Goal: Answer question/provide support

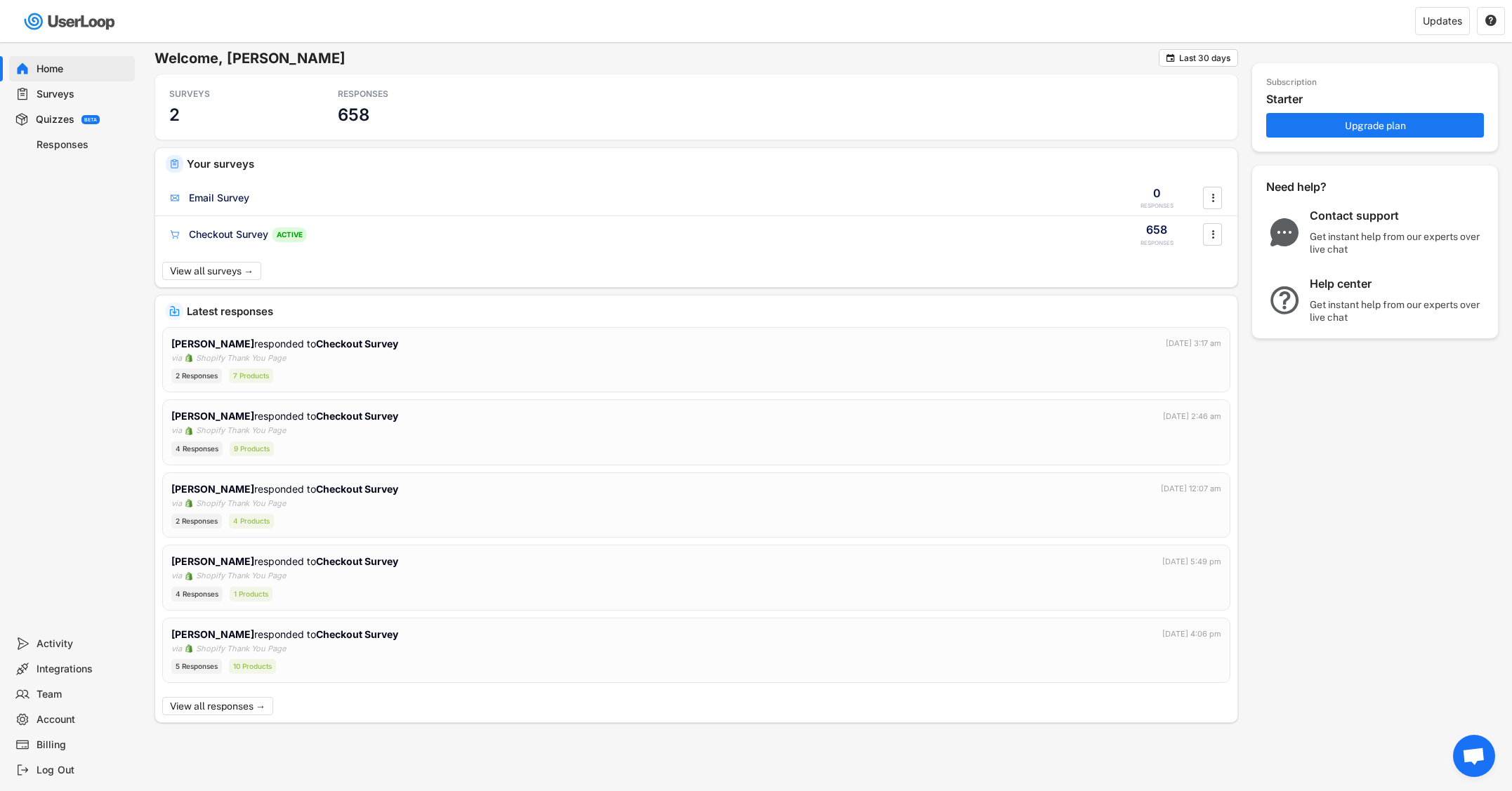
click at [52, 92] on div "Surveys" at bounding box center [83, 94] width 92 height 13
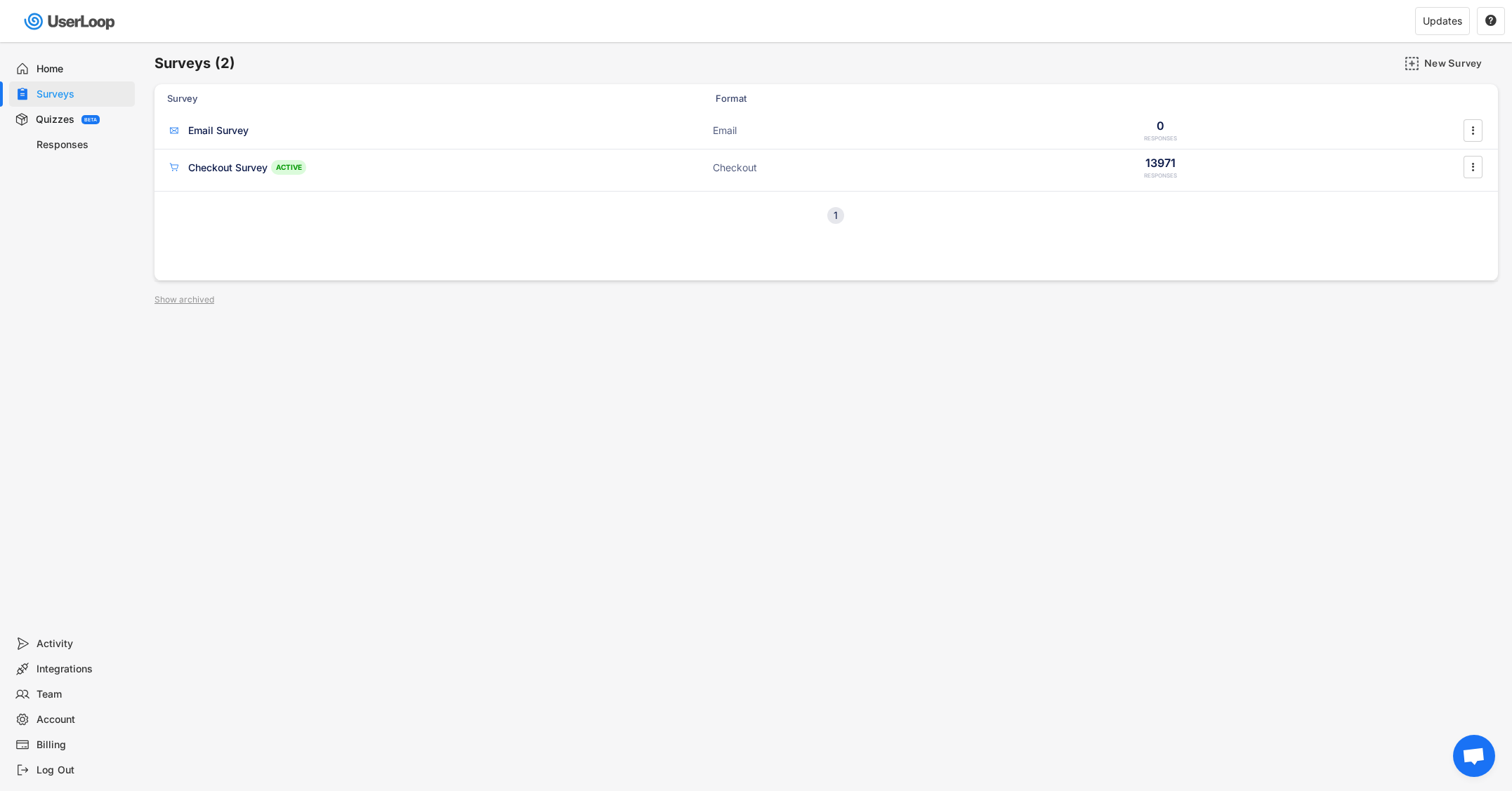
click at [57, 144] on div "Responses" at bounding box center [83, 145] width 92 height 13
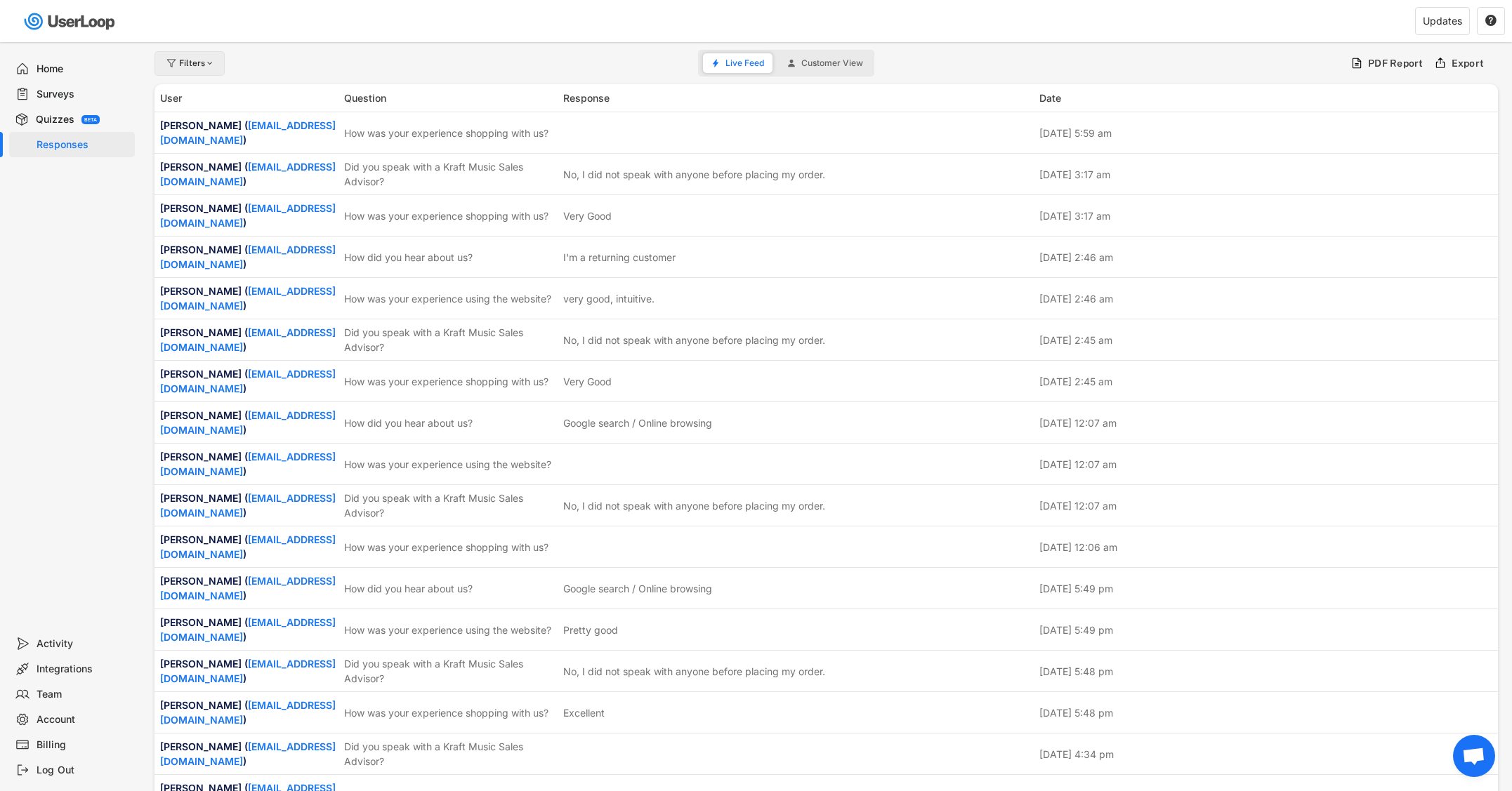
click at [205, 62] on div at bounding box center [210, 63] width 11 height 8
select select
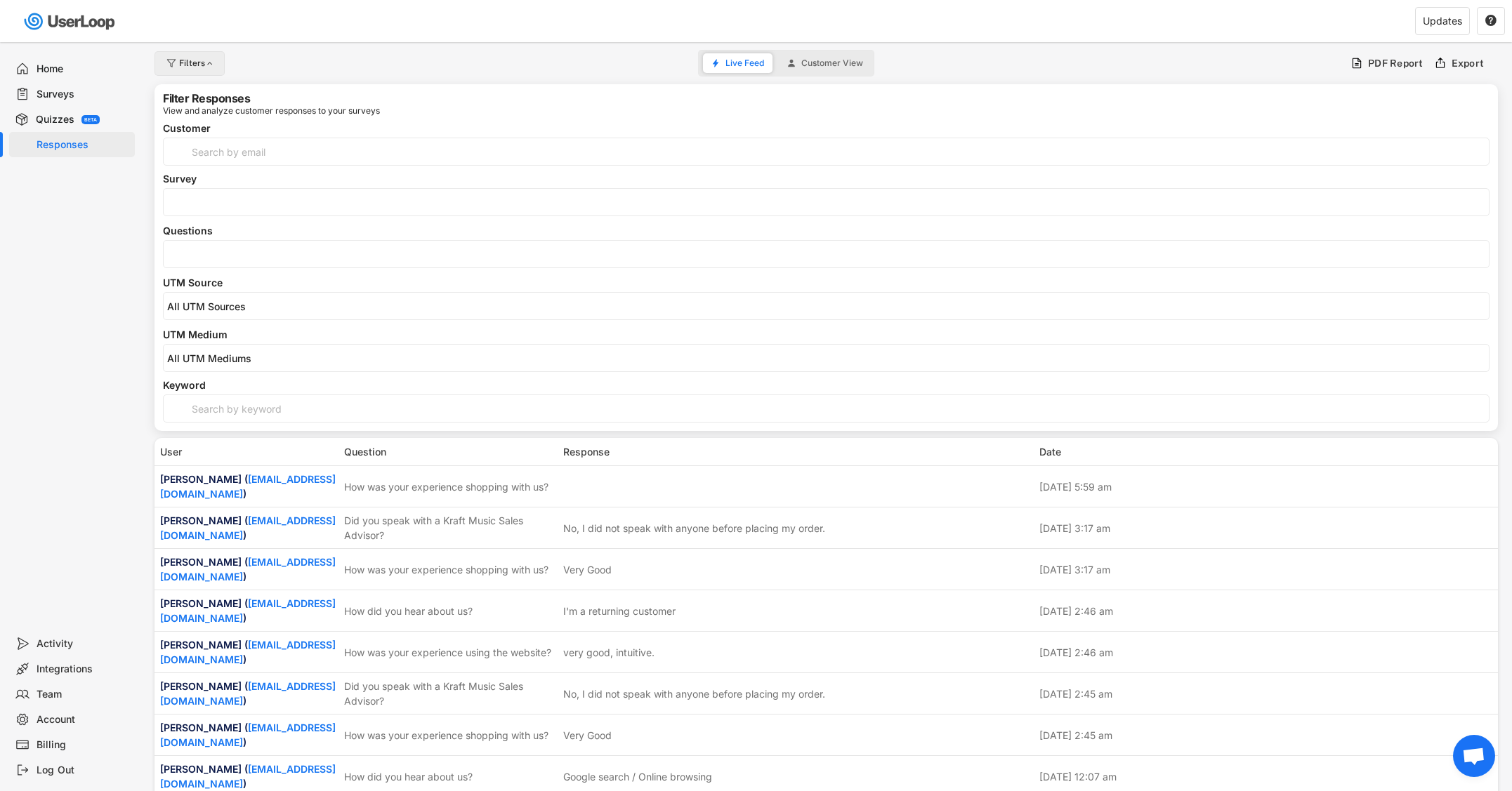
select select
click at [243, 250] on input "search" at bounding box center [830, 254] width 1325 height 12
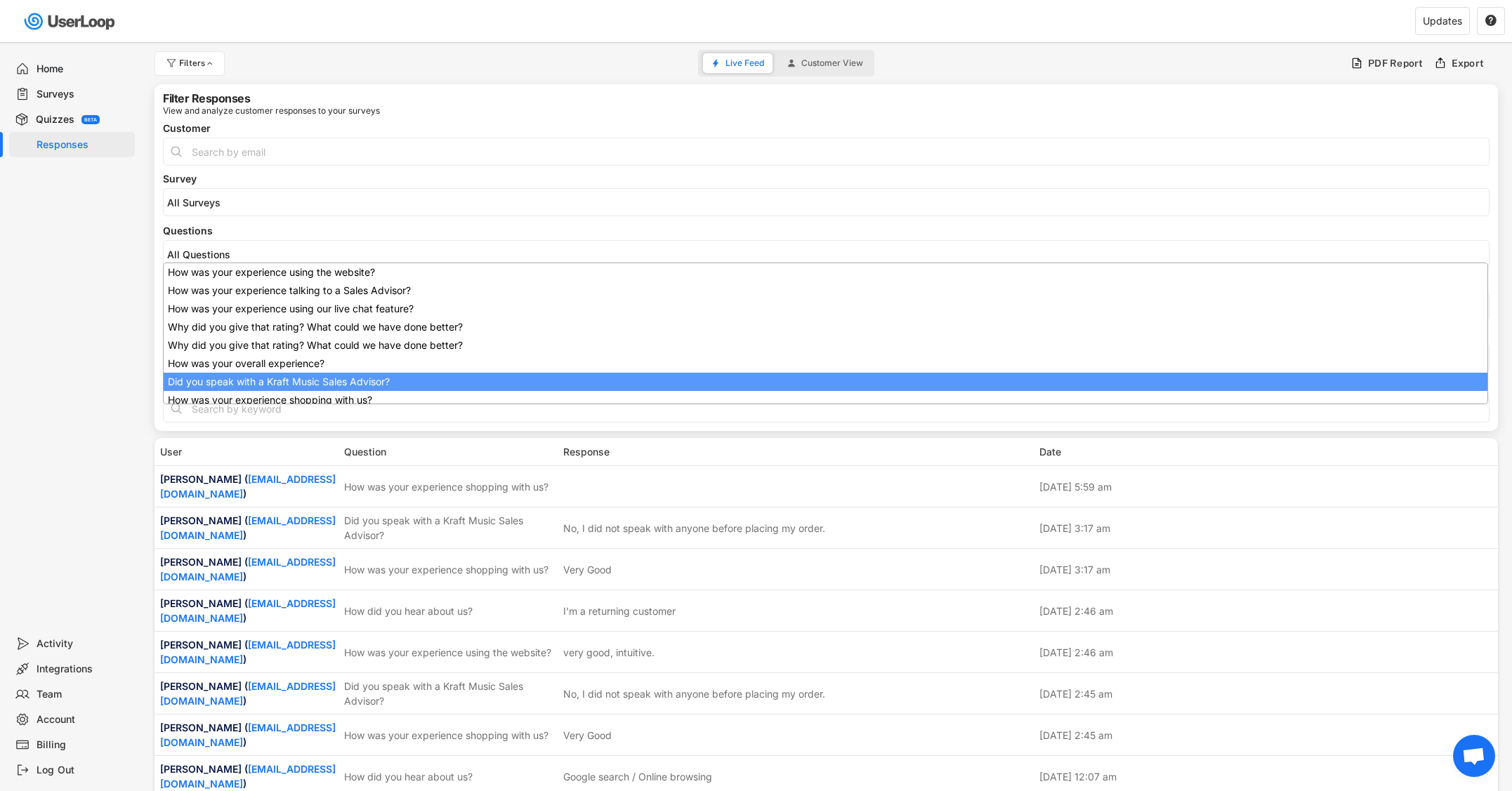
scroll to position [112, 0]
select select "1348695171700984260__LOOKUP__1707938263278x883333223412138000"
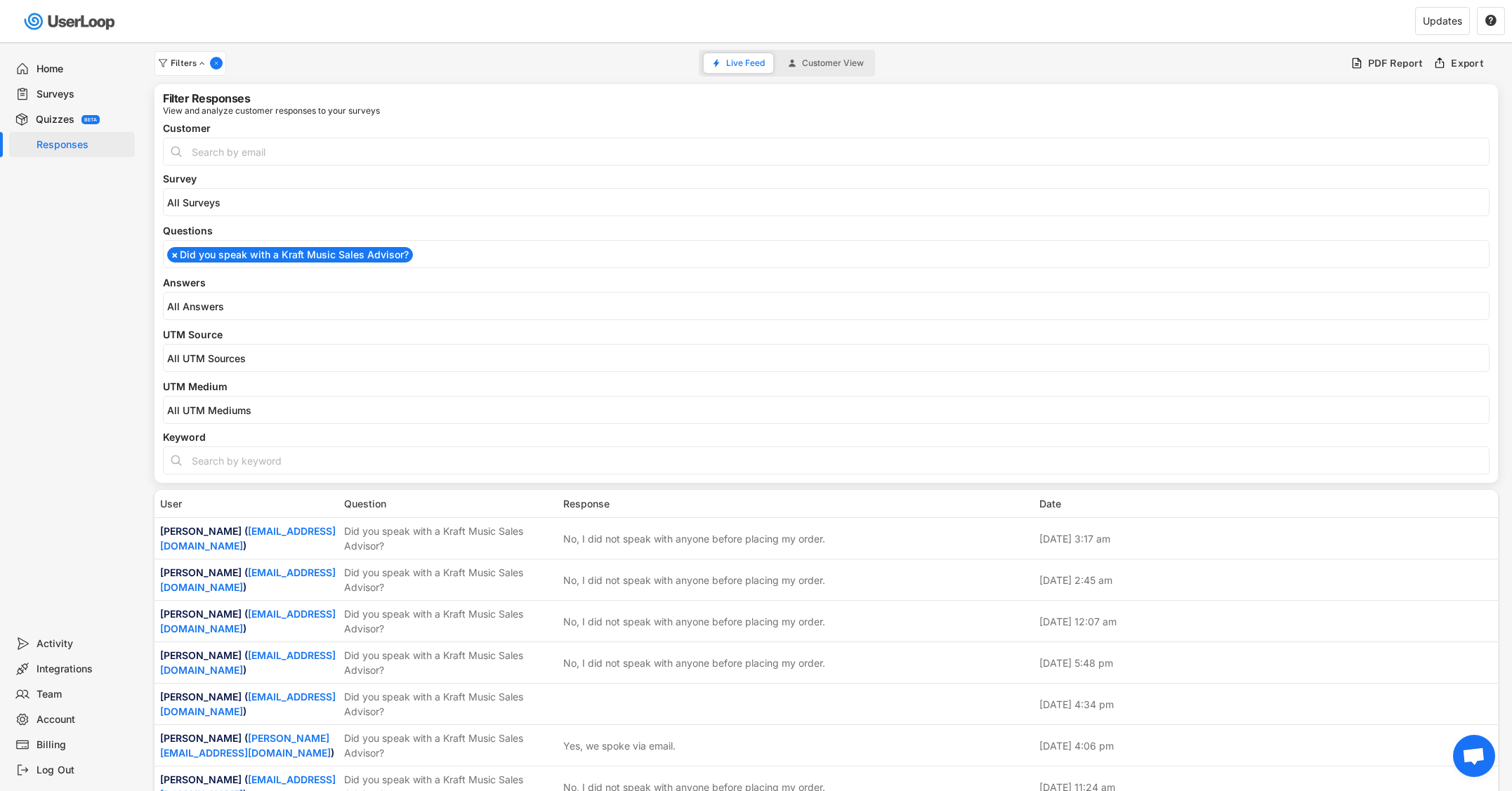
click at [243, 299] on li at bounding box center [826, 304] width 1318 height 16
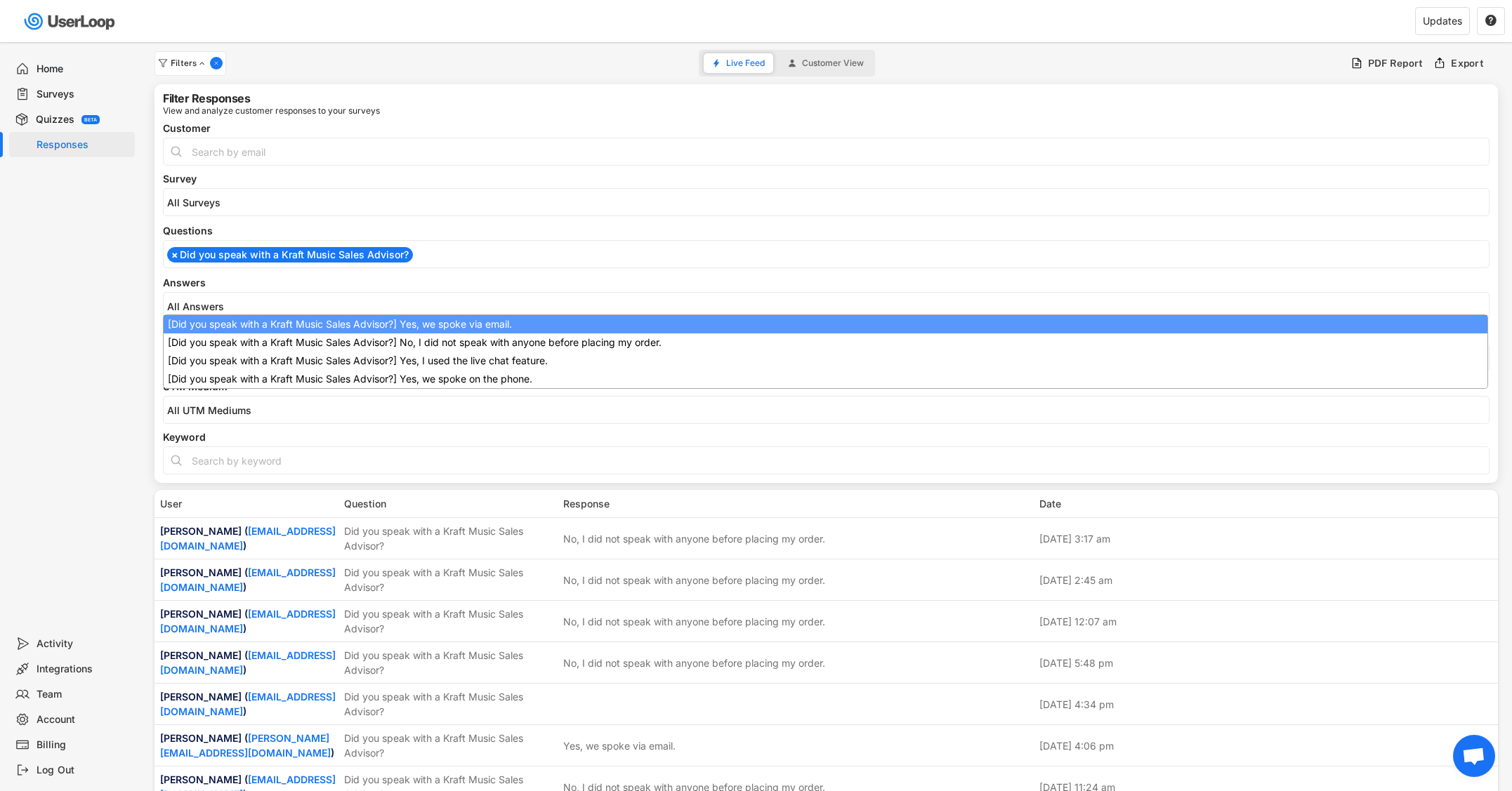
scroll to position [0, 0]
select select "1348695171700984260__LOOKUP__1709221089208x595556361812574200"
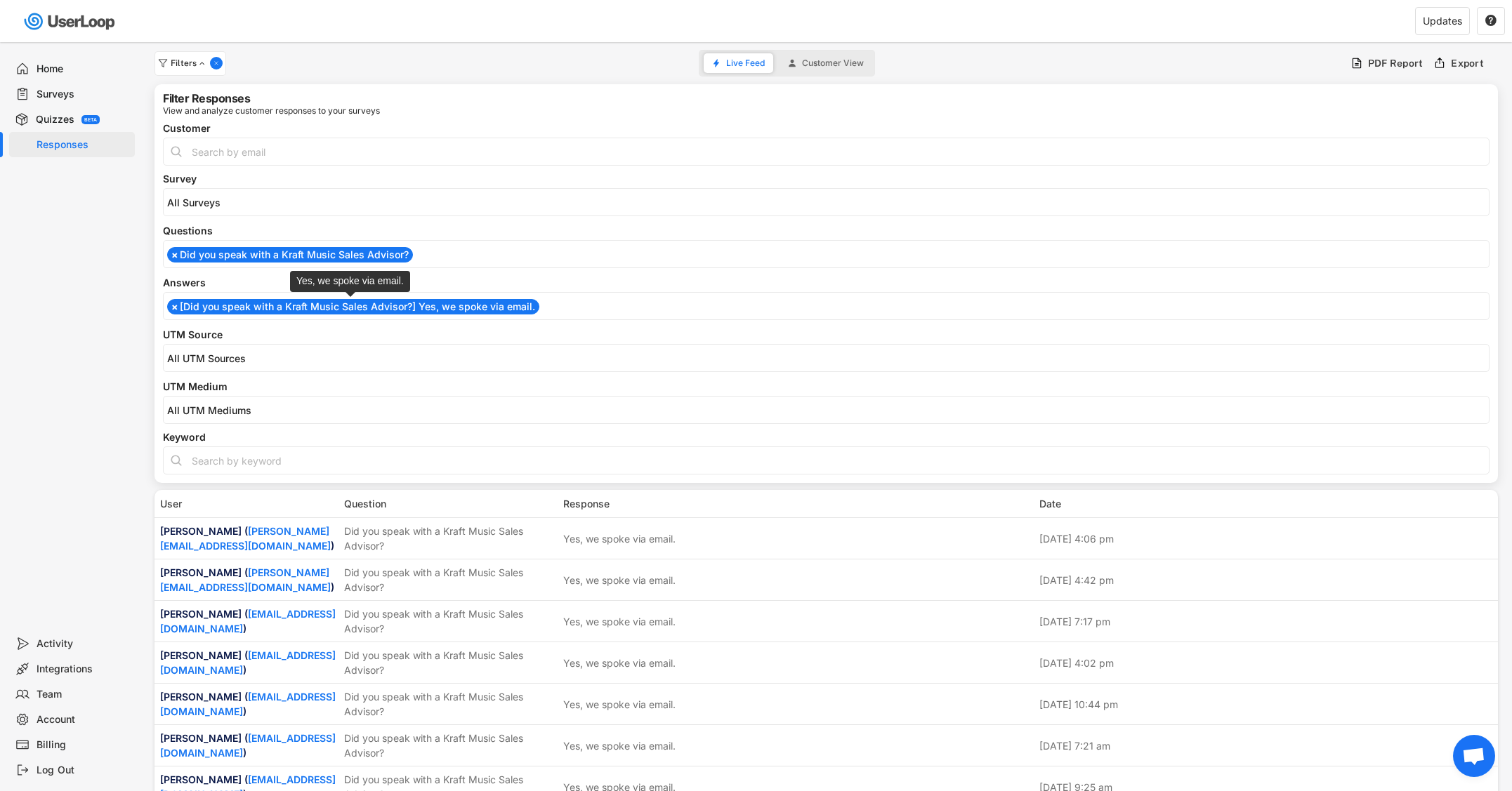
click at [254, 308] on li "× [Did you speak with a Kraft Music Sales Advisor?] Yes, we spoke via email." at bounding box center [353, 307] width 372 height 16
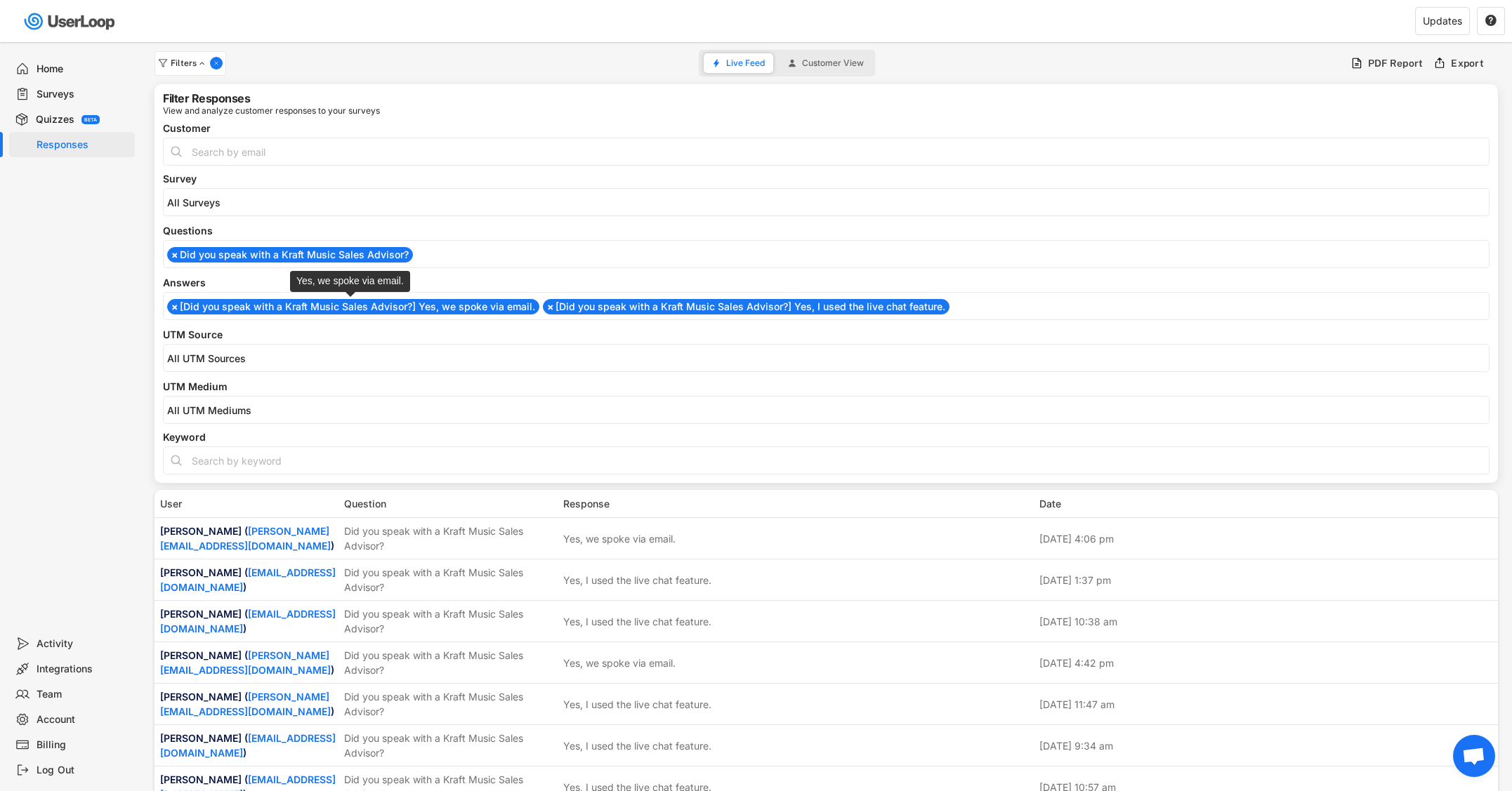
click at [259, 307] on li "× [Did you speak with a Kraft Music Sales Advisor?] Yes, we spoke via email." at bounding box center [353, 307] width 372 height 16
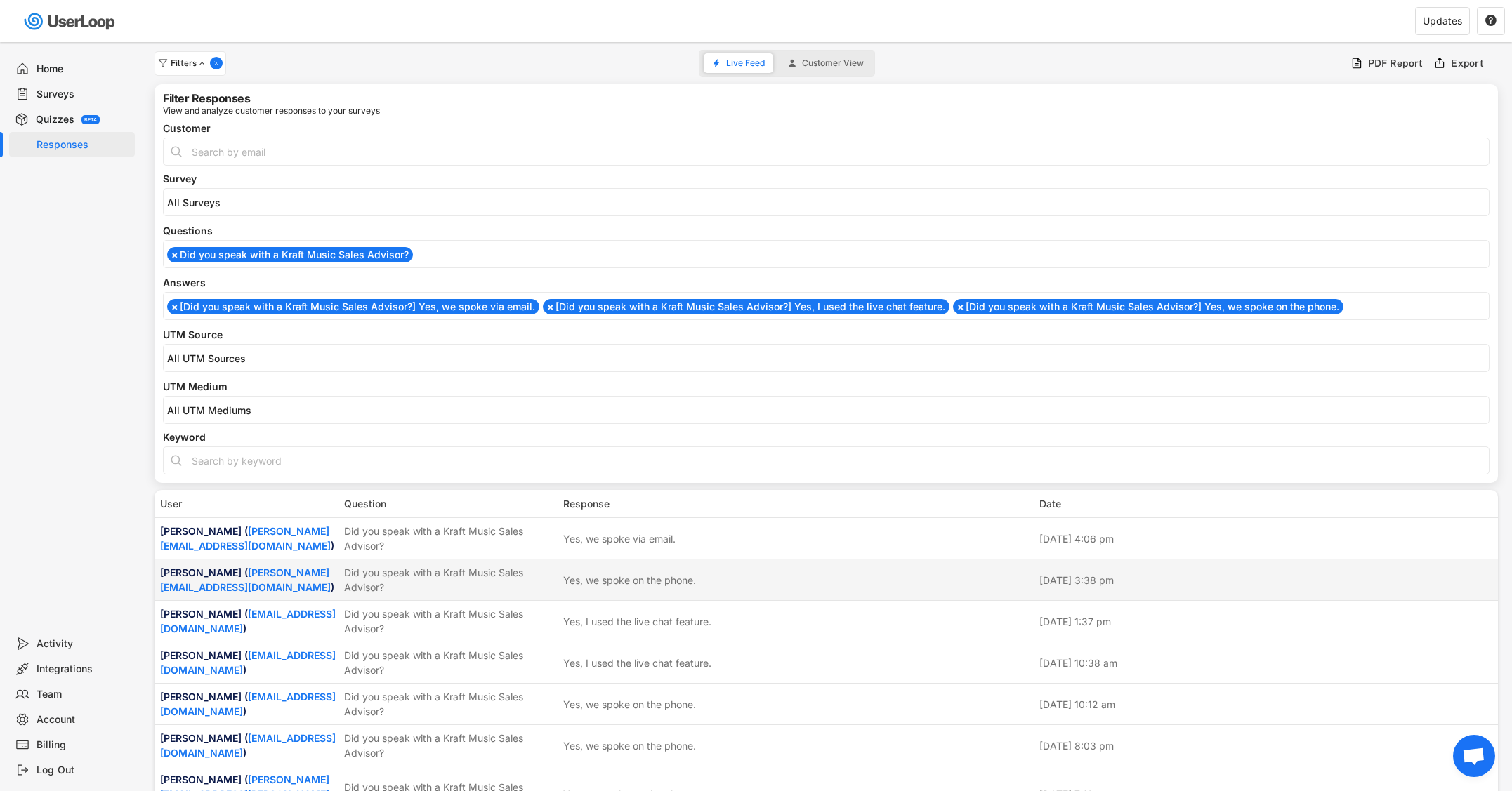
click at [483, 585] on div "Did you speak with a Kraft Music Sales Advisor?" at bounding box center [450, 580] width 211 height 29
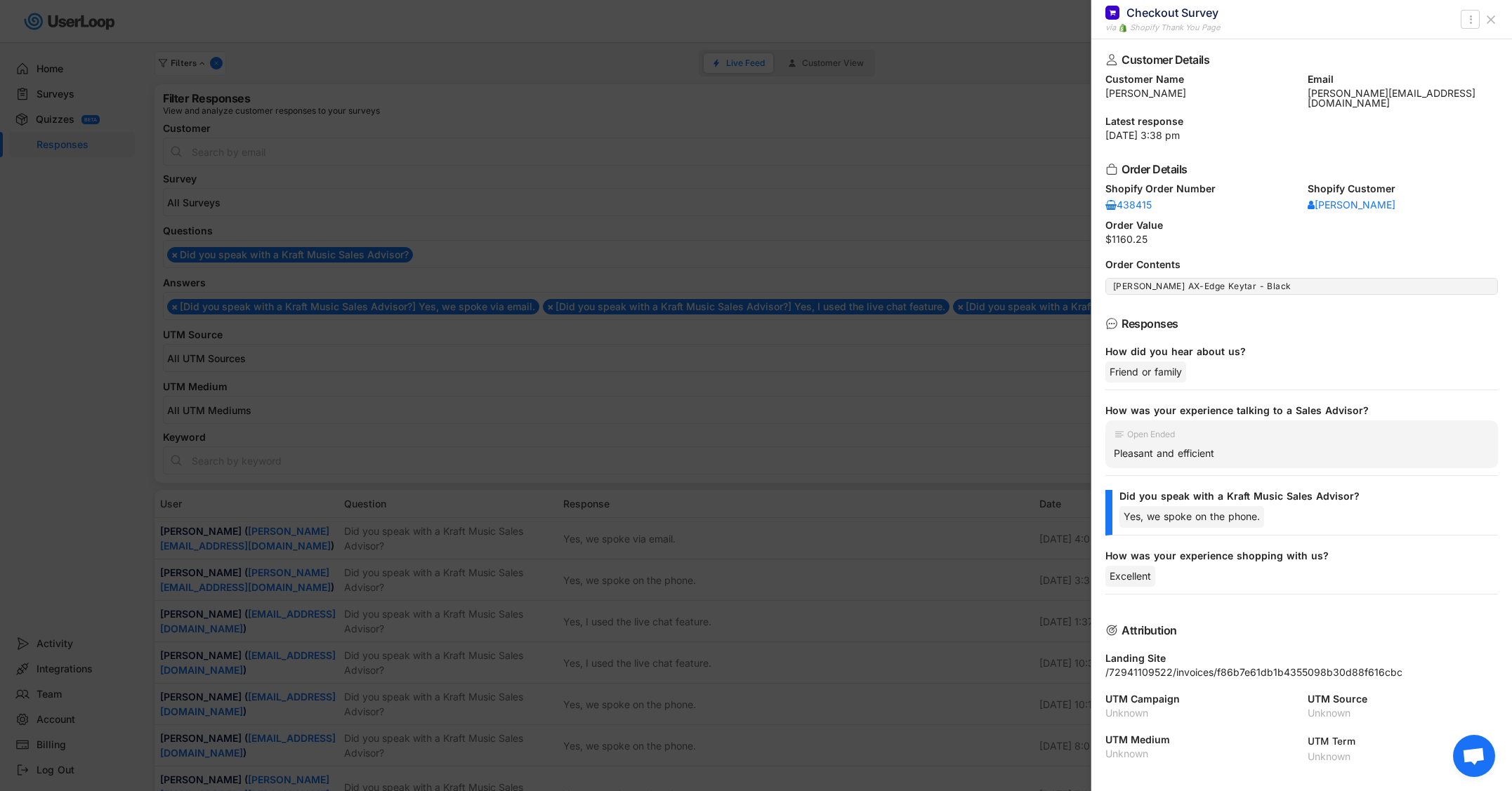
click at [483, 585] on div at bounding box center [756, 395] width 1512 height 791
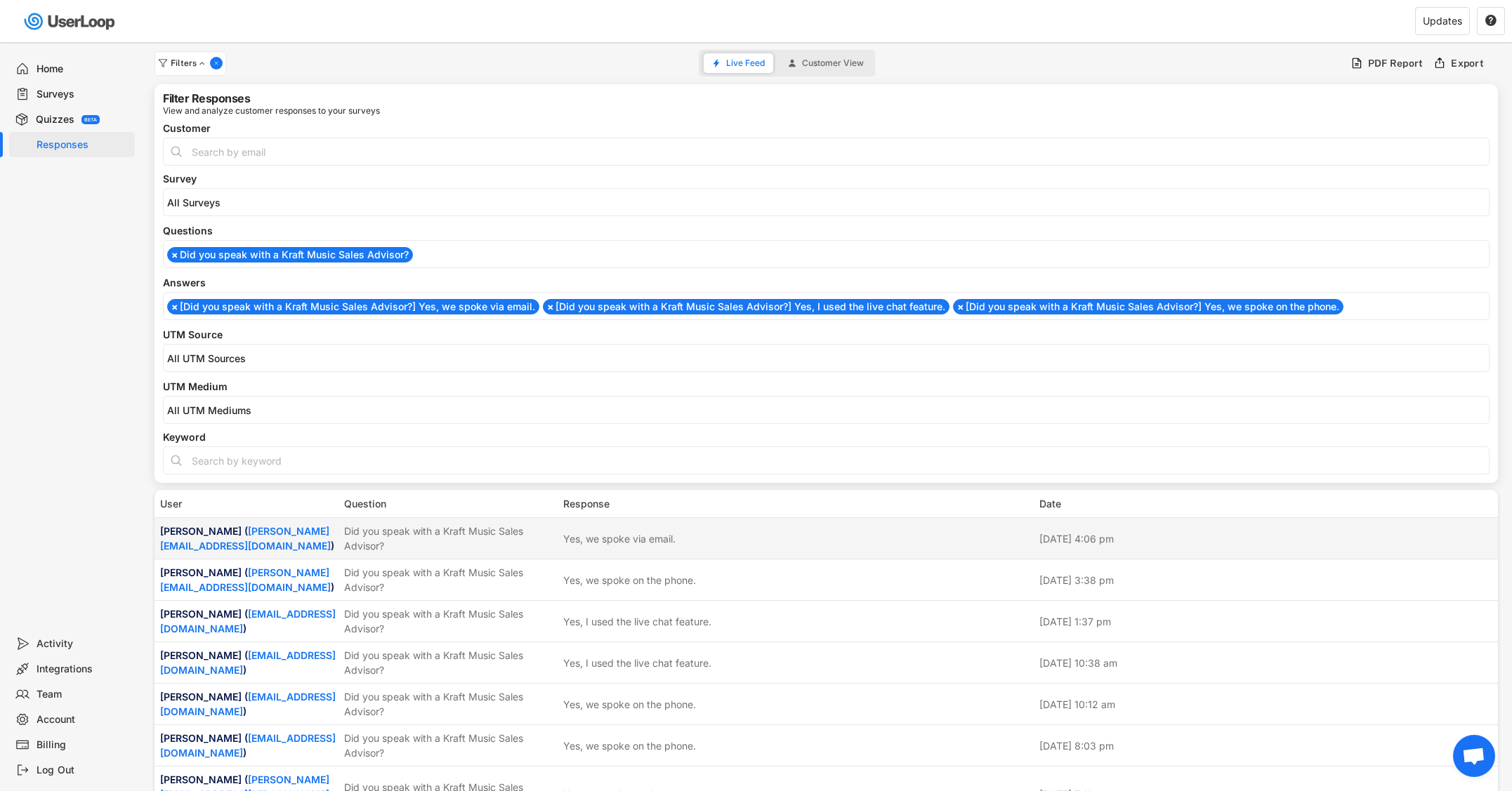
click at [465, 538] on div "Did you speak with a Kraft Music Sales Advisor?" at bounding box center [450, 538] width 211 height 29
